Goal: Information Seeking & Learning: Learn about a topic

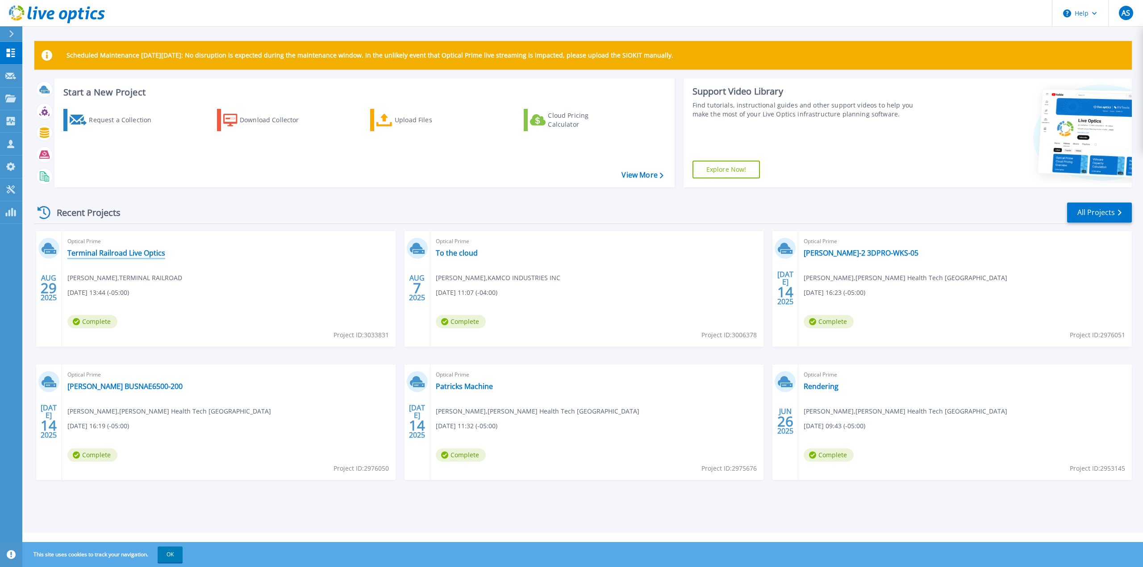
click at [104, 252] on link "Terminal Railroad Live Optics" at bounding box center [116, 253] width 98 height 9
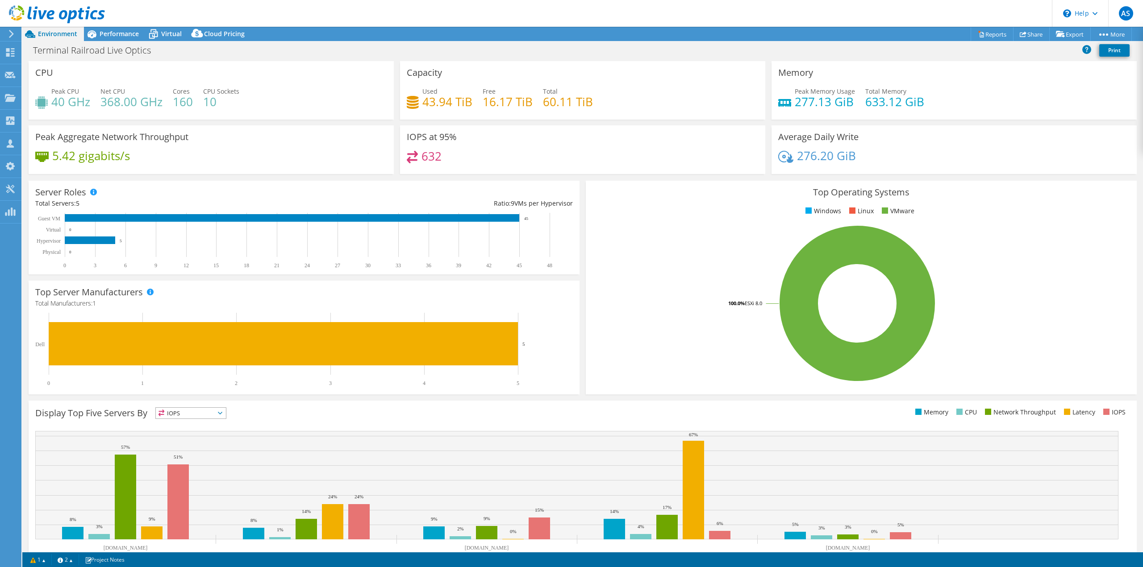
select select "USEast"
select select "USD"
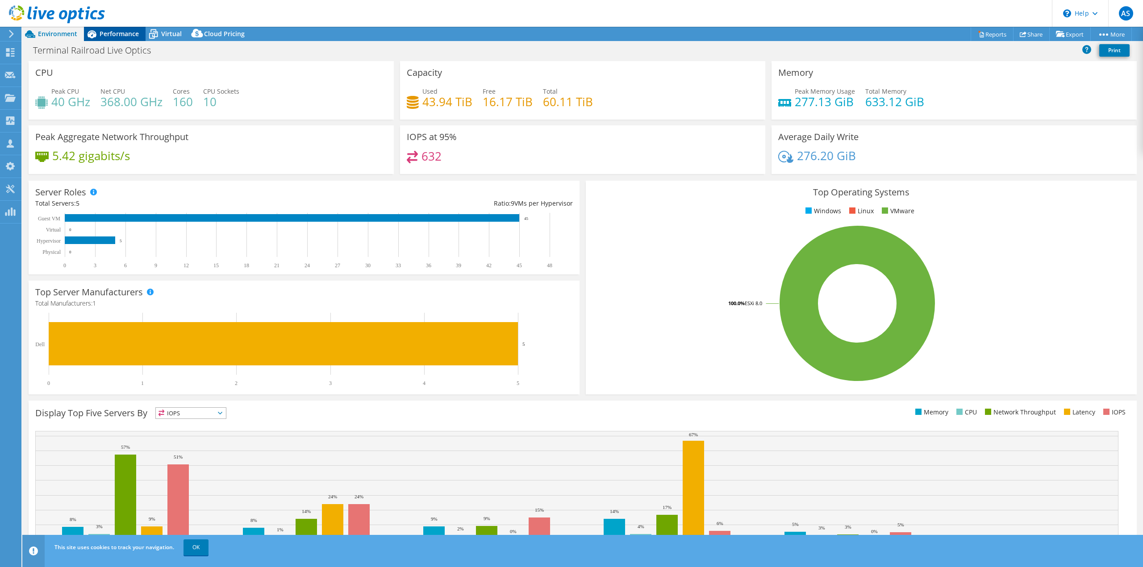
click at [110, 35] on span "Performance" at bounding box center [119, 33] width 39 height 8
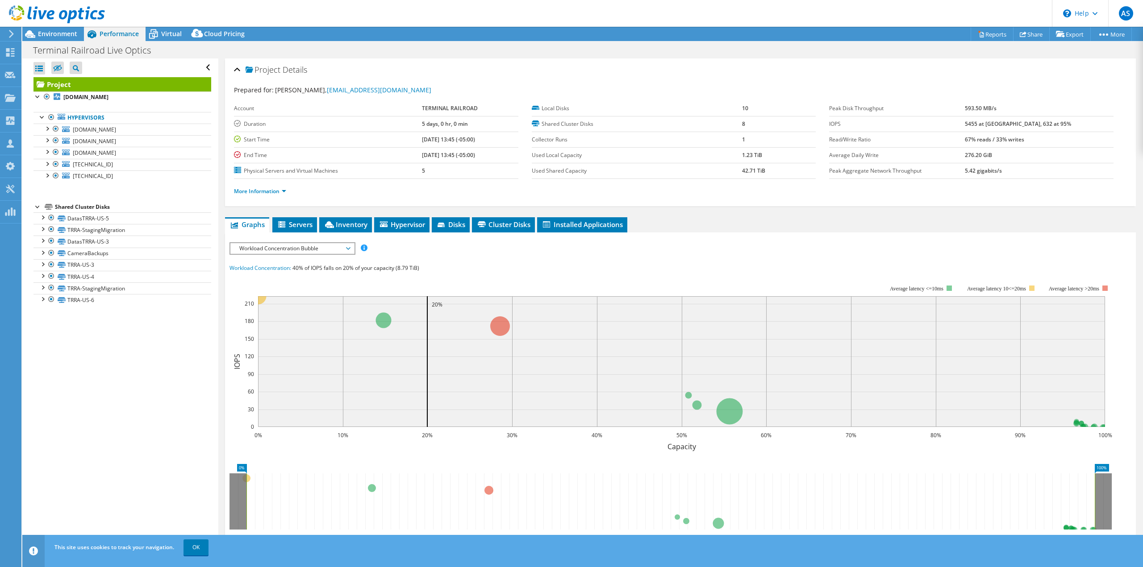
click at [292, 245] on span "Workload Concentration Bubble" at bounding box center [292, 248] width 115 height 11
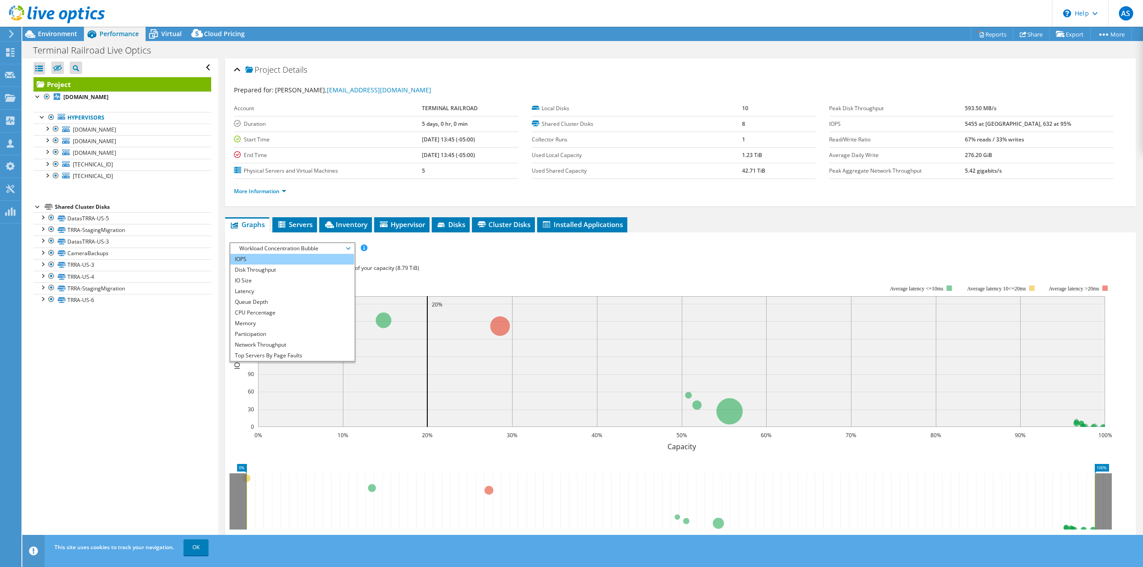
click at [274, 257] on li "IOPS" at bounding box center [292, 259] width 124 height 11
